Goal: Task Accomplishment & Management: Complete application form

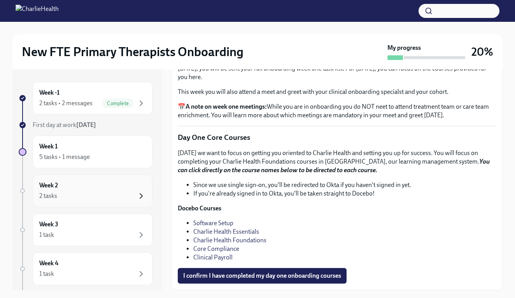
click at [138, 195] on icon "button" at bounding box center [141, 195] width 9 height 9
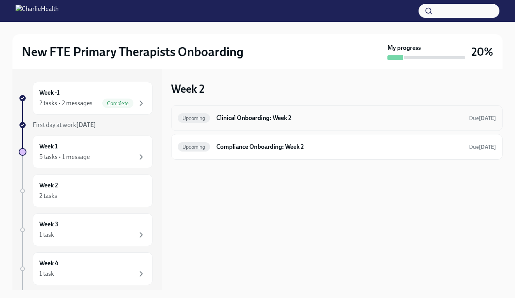
click at [192, 124] on div "Upcoming Clinical Onboarding: Week 2 Due [DATE]" at bounding box center [337, 118] width 318 height 12
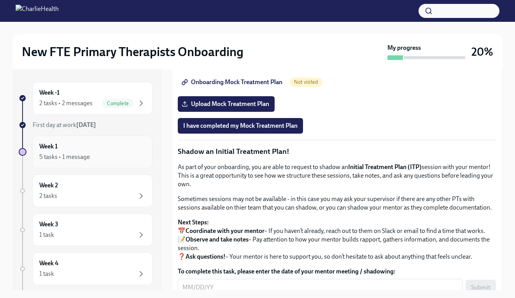
click at [88, 147] on div "Week 1 5 tasks • 1 message" at bounding box center [92, 151] width 107 height 19
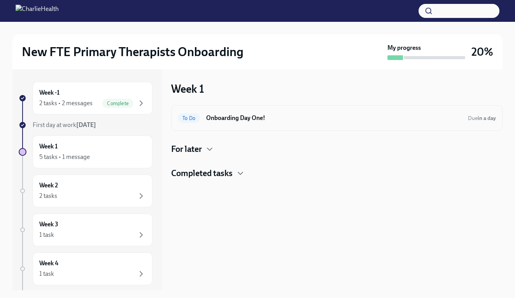
click at [184, 118] on span "To Do" at bounding box center [189, 118] width 22 height 6
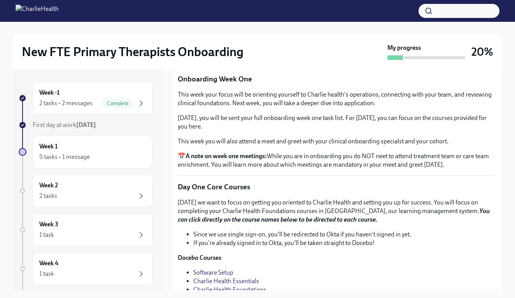
scroll to position [864, 0]
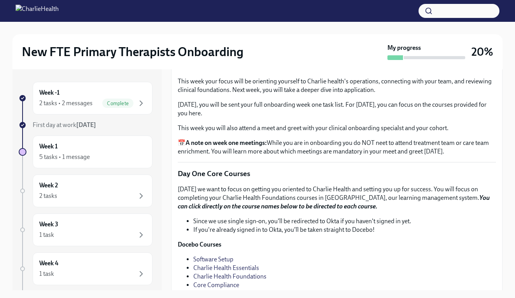
scroll to position [891, 0]
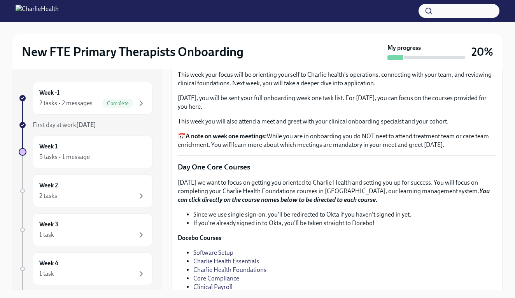
click at [293, 37] on span "I confirm I have watched my orientation videos" at bounding box center [246, 34] width 126 height 8
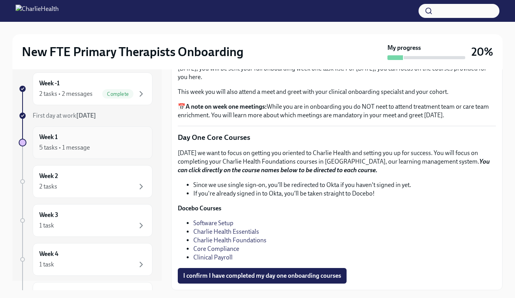
scroll to position [0, 0]
click at [107, 91] on span "Complete" at bounding box center [117, 94] width 31 height 6
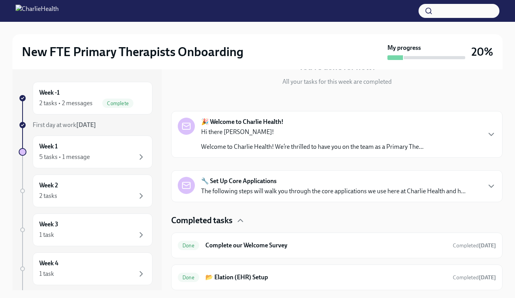
scroll to position [87, 0]
click at [104, 145] on div "Week 1 5 tasks • 1 message" at bounding box center [92, 151] width 107 height 19
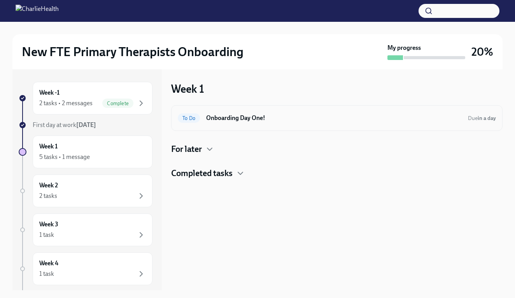
click at [238, 121] on h6 "Onboarding Day One!" at bounding box center [334, 118] width 256 height 9
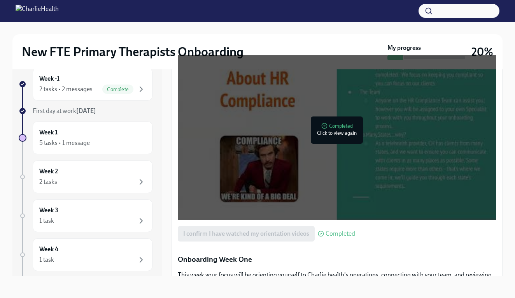
scroll to position [676, 0]
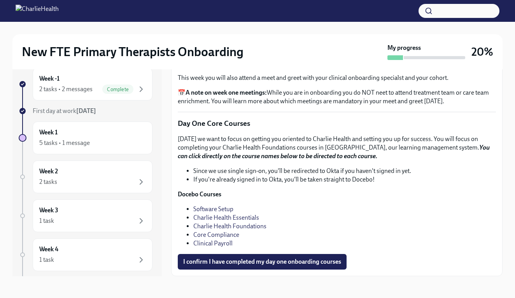
scroll to position [1110, 0]
